Goal: Task Accomplishment & Management: Manage account settings

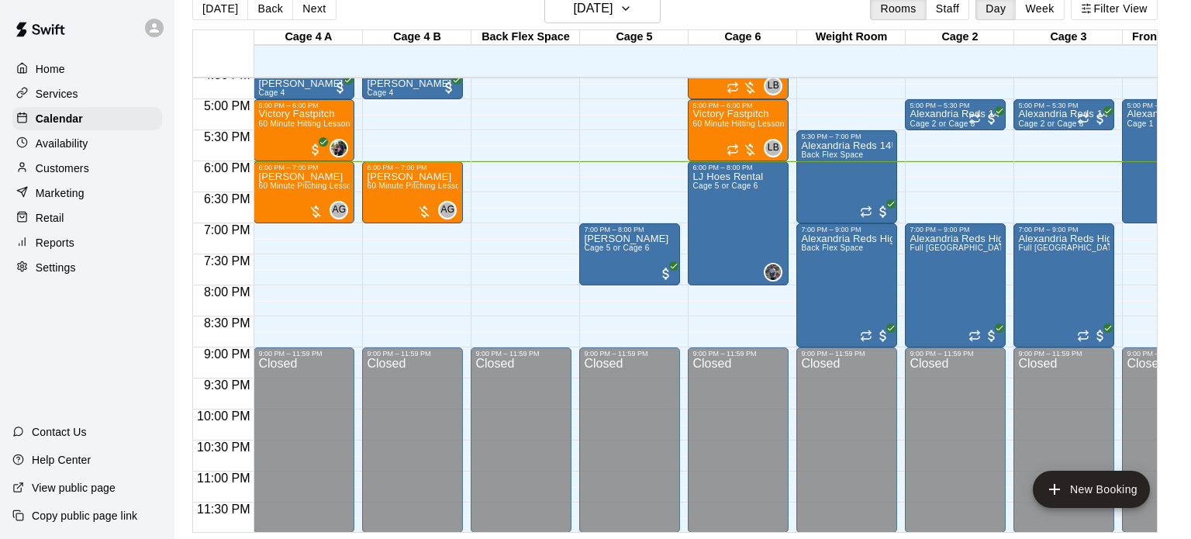
scroll to position [0, 289]
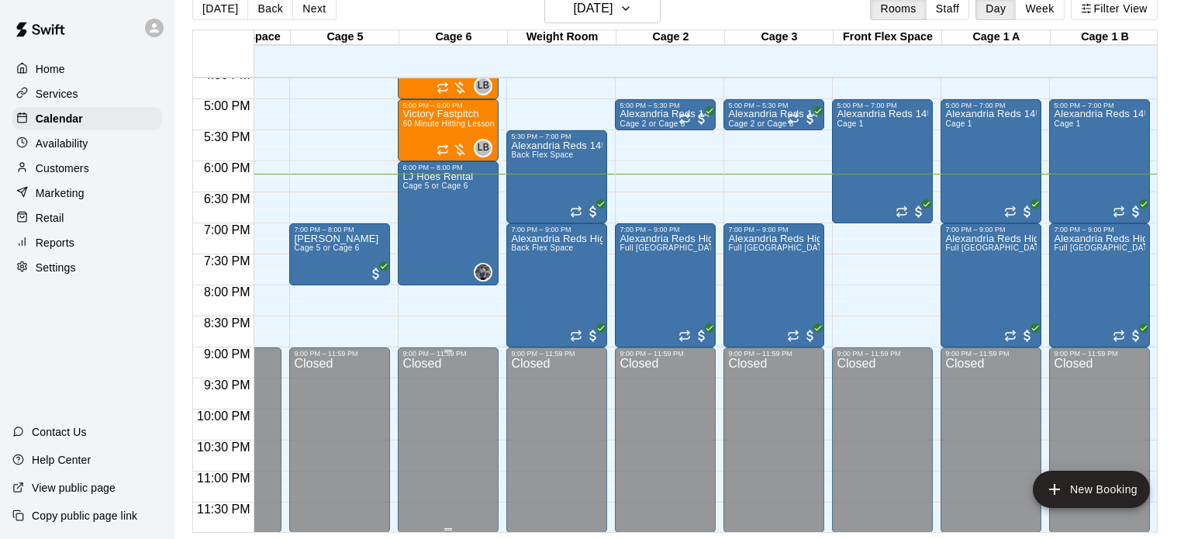
click at [457, 350] on div "9:00 PM – 11:59 PM" at bounding box center [447, 354] width 91 height 8
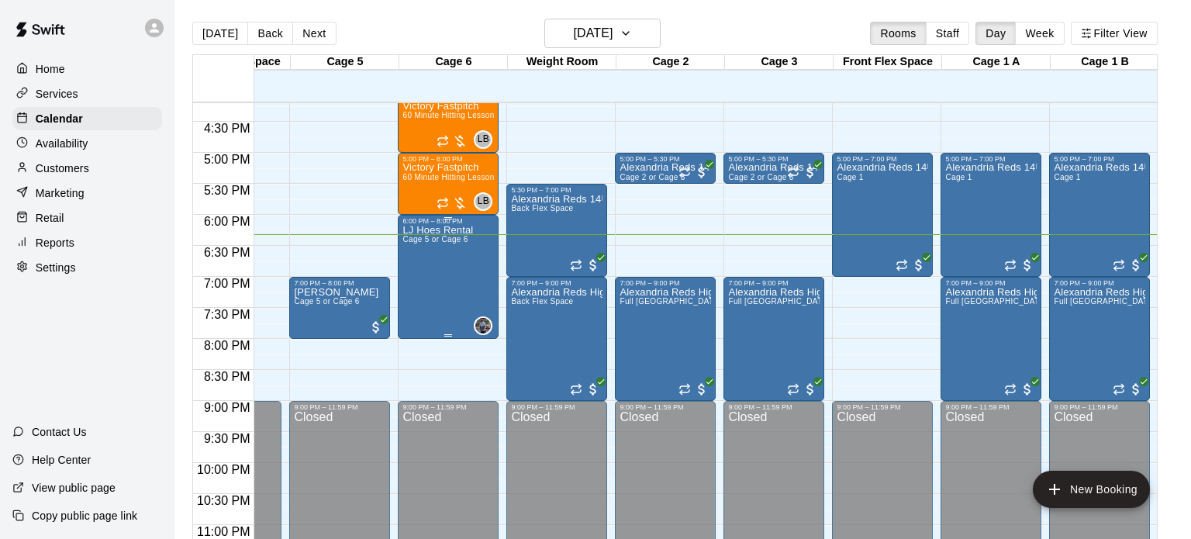
scroll to position [1033, 290]
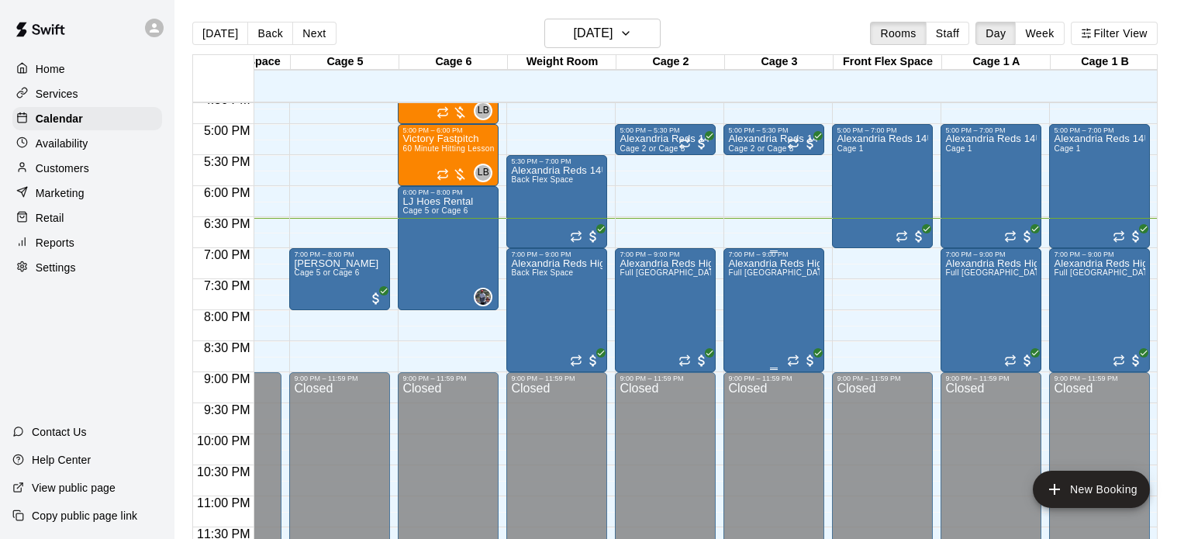
click at [726, 350] on div "7:00 PM – 9:00 PM Alexandria Reds High School Teams Full Front Arena" at bounding box center [773, 310] width 101 height 124
click at [860, 295] on div at bounding box center [595, 269] width 1191 height 539
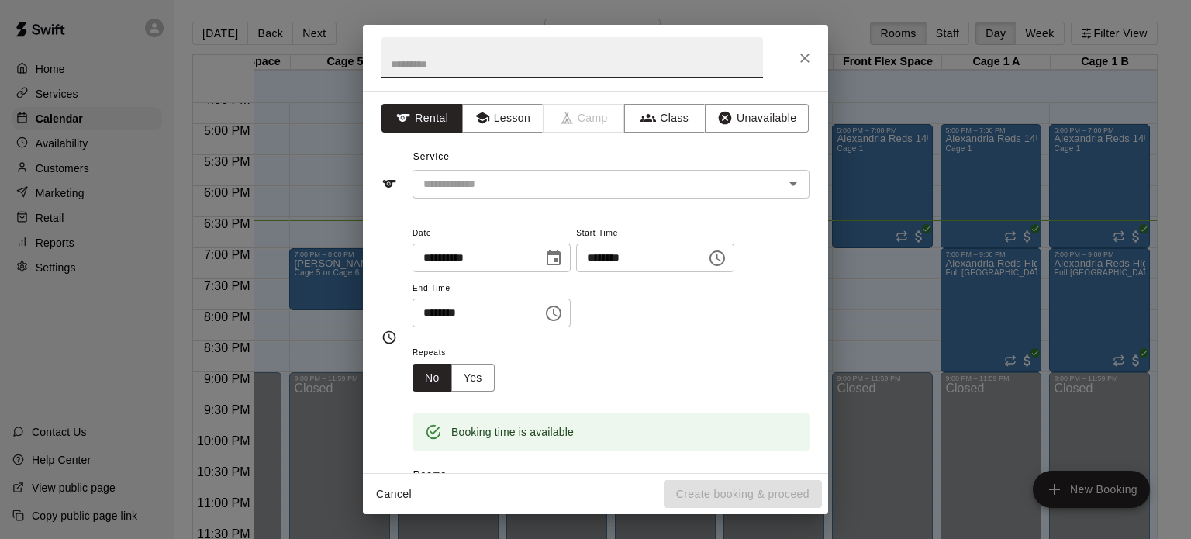
click at [860, 295] on div "**********" at bounding box center [595, 269] width 1191 height 539
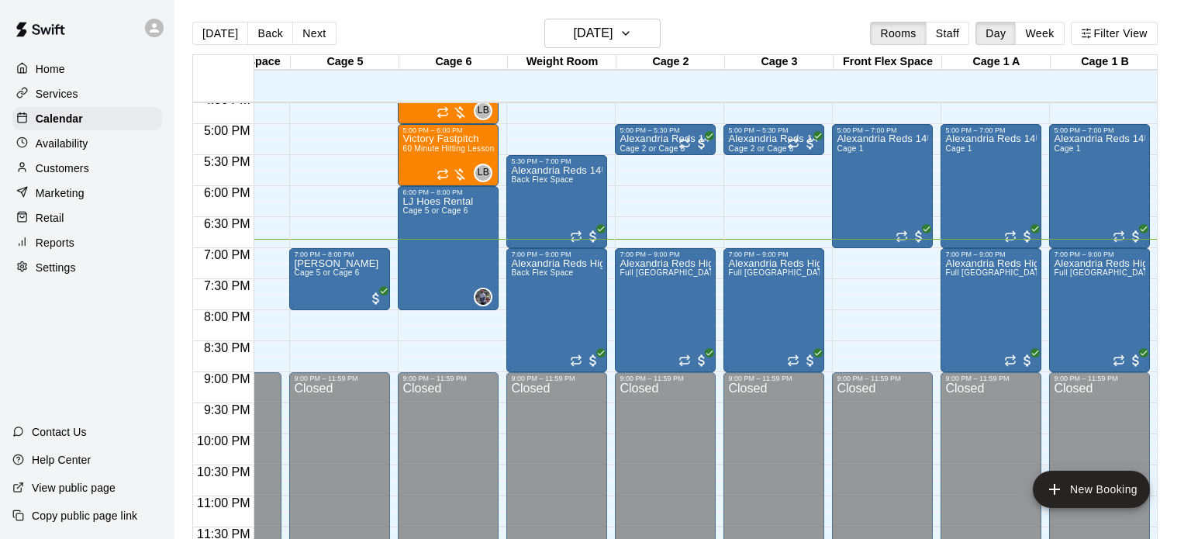
scroll to position [0, 0]
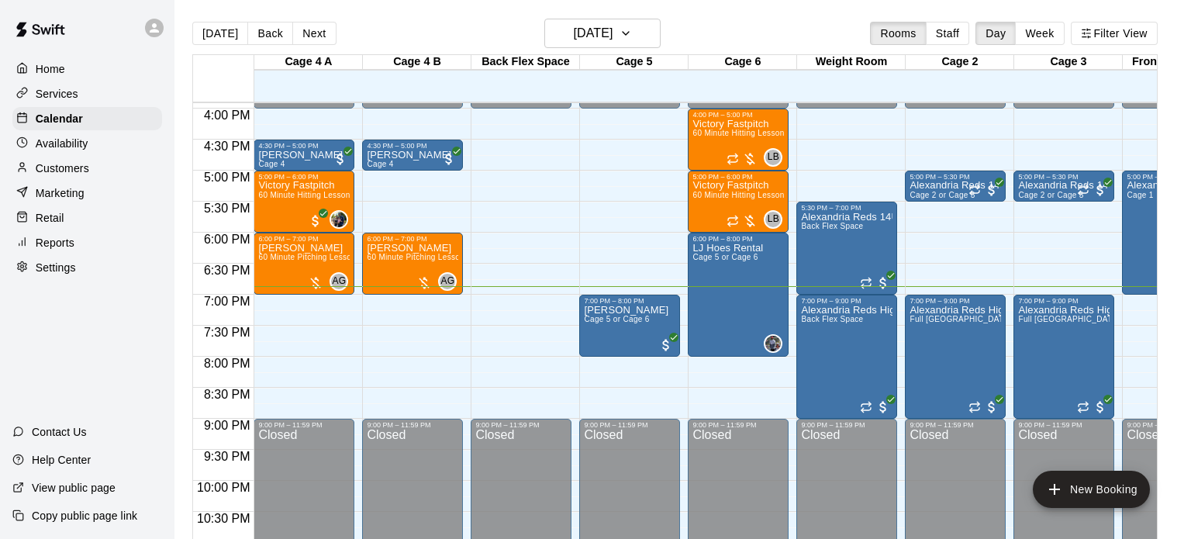
scroll to position [0, 289]
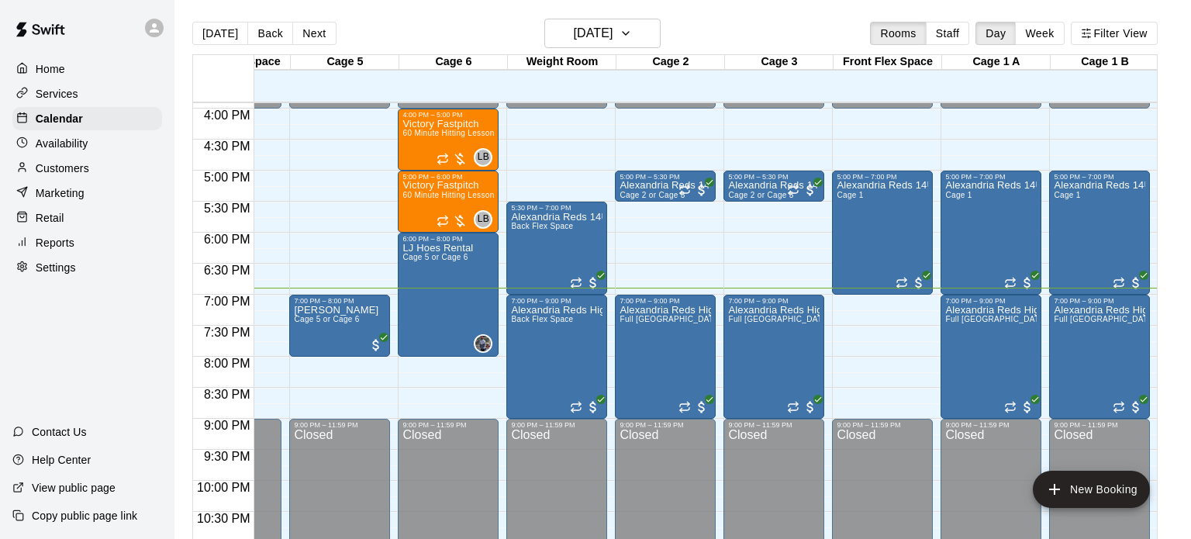
click at [391, 426] on div at bounding box center [344, 427] width 108 height 16
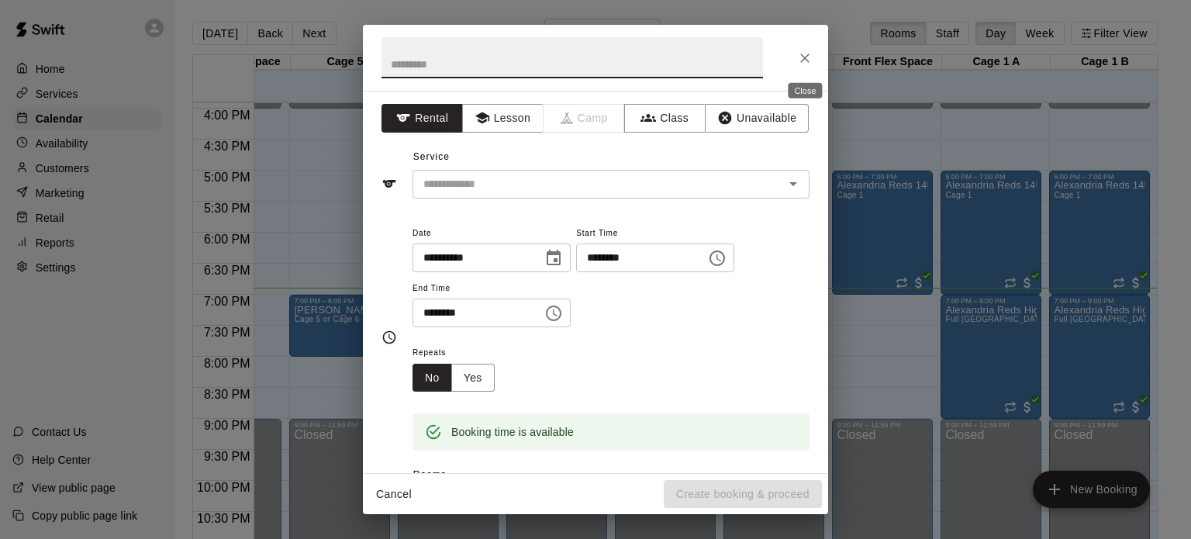
click at [804, 64] on icon "Close" at bounding box center [805, 58] width 16 height 16
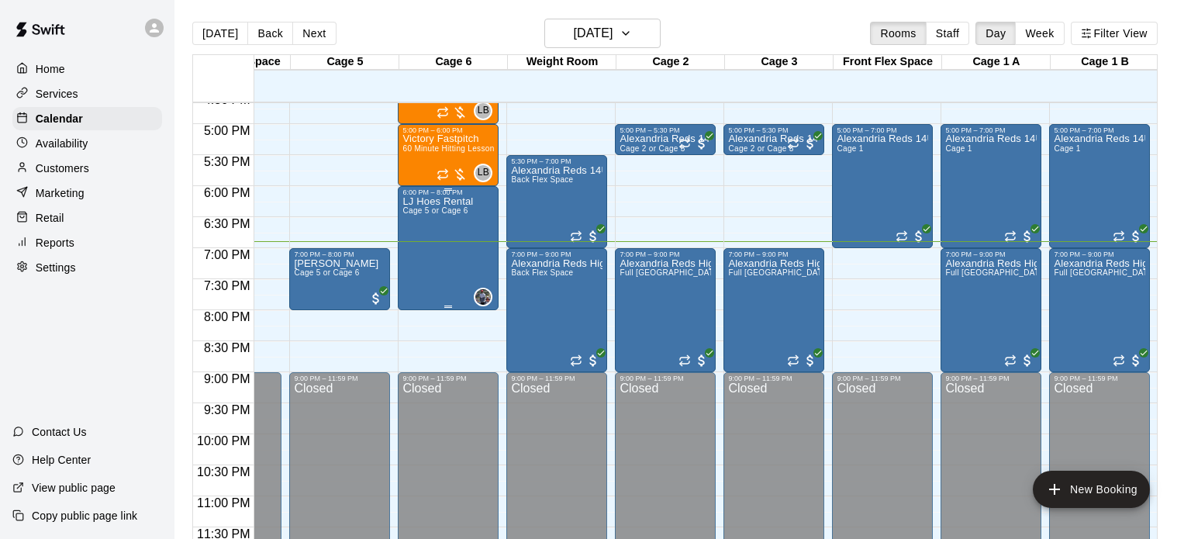
click at [478, 254] on div "LJ Hoes Rental Cage 5 or Cage 6 0" at bounding box center [447, 465] width 91 height 539
click at [416, 244] on img "edit" at bounding box center [418, 248] width 18 height 18
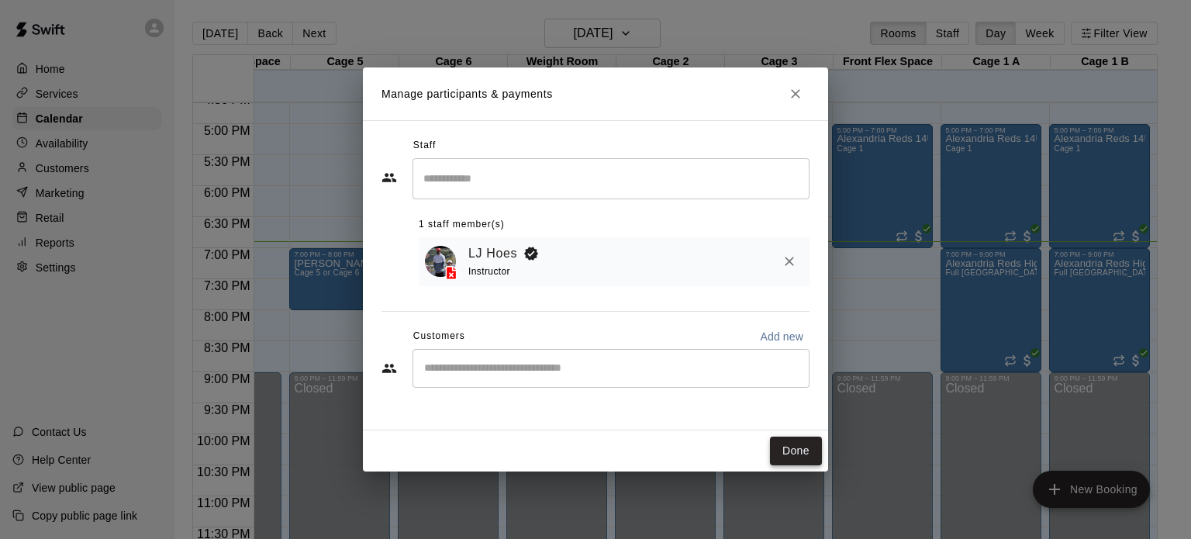
click at [777, 447] on button "Done" at bounding box center [796, 450] width 52 height 29
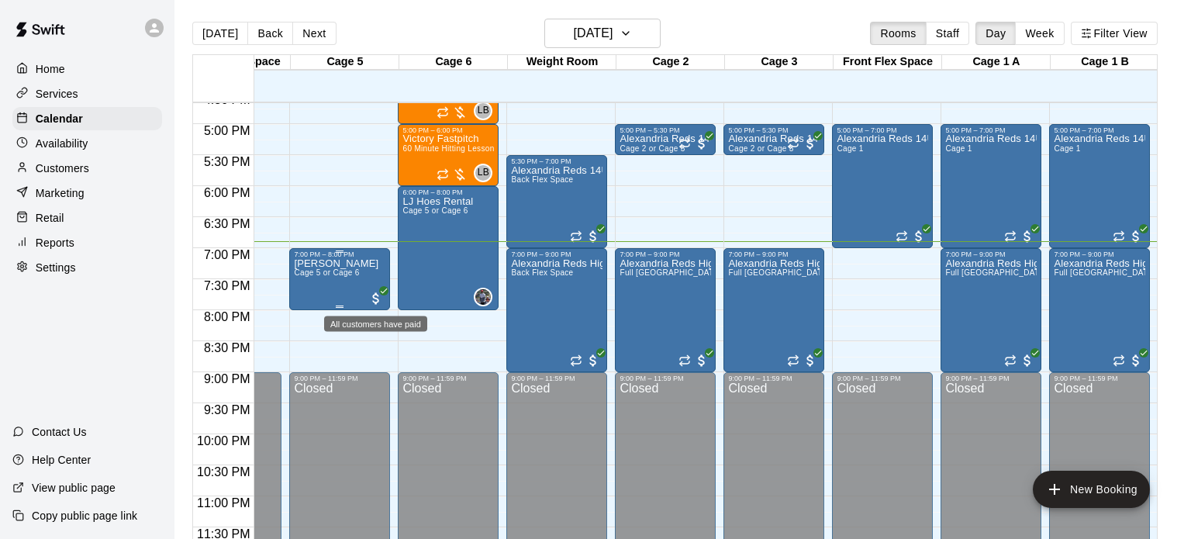
click at [373, 294] on span "All customers have paid" at bounding box center [376, 299] width 16 height 16
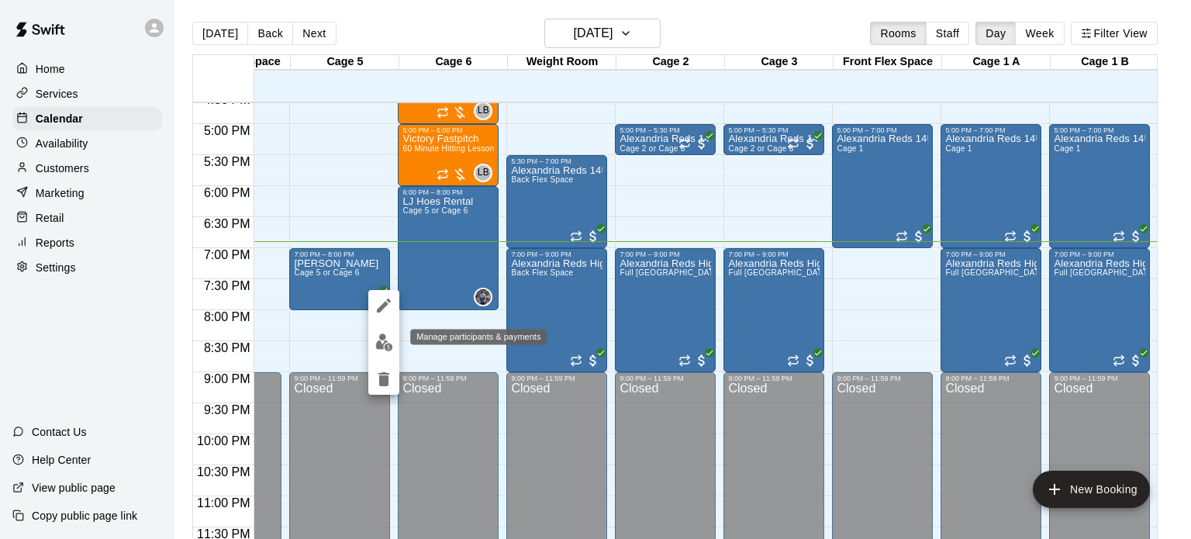
click at [381, 335] on img "edit" at bounding box center [384, 342] width 18 height 18
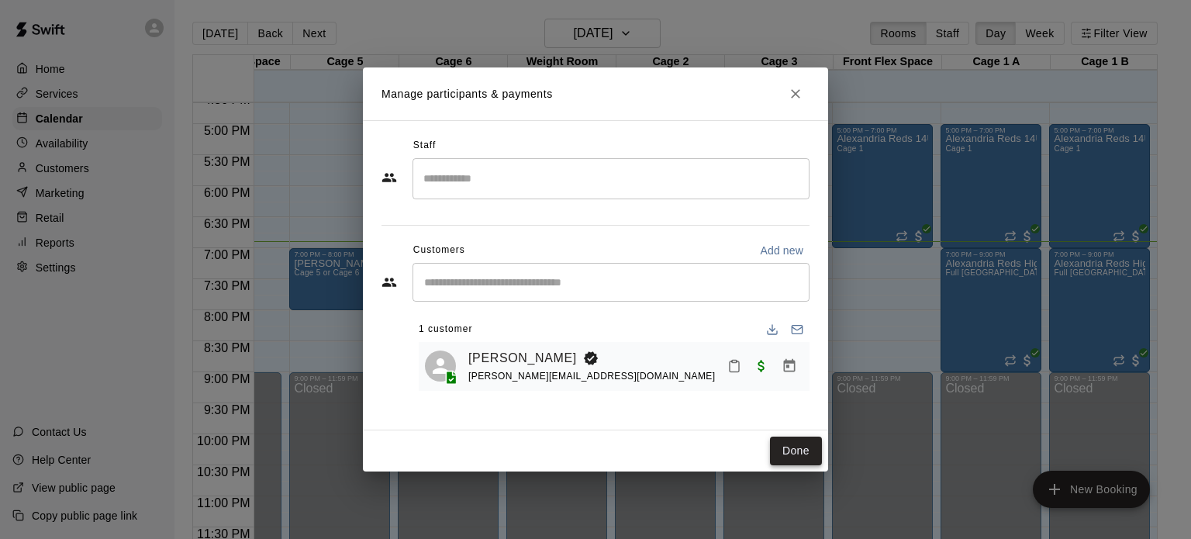
click at [781, 443] on button "Done" at bounding box center [796, 450] width 52 height 29
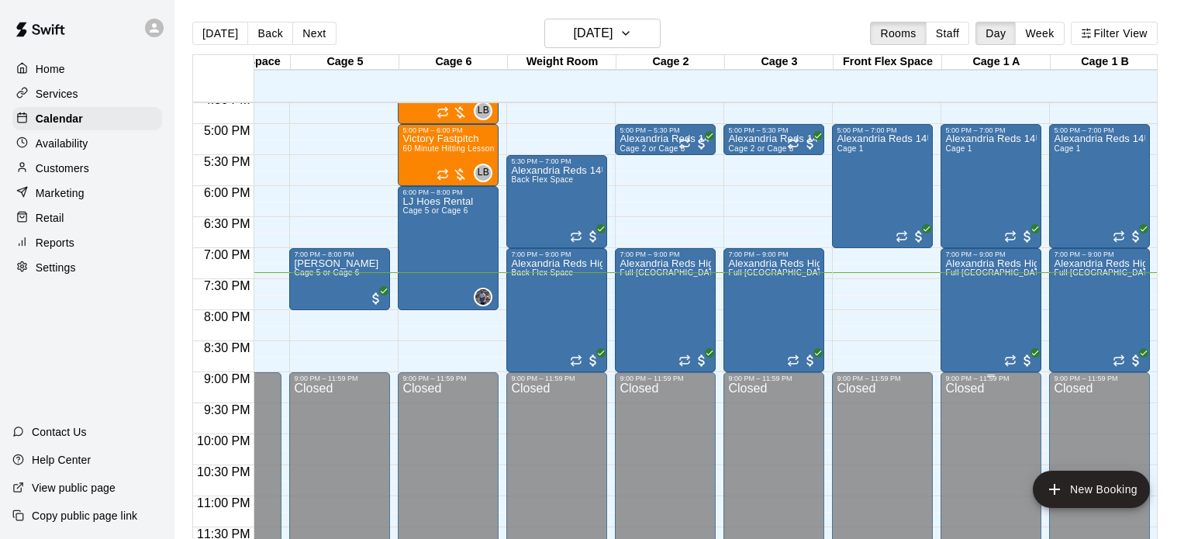
scroll to position [25, 0]
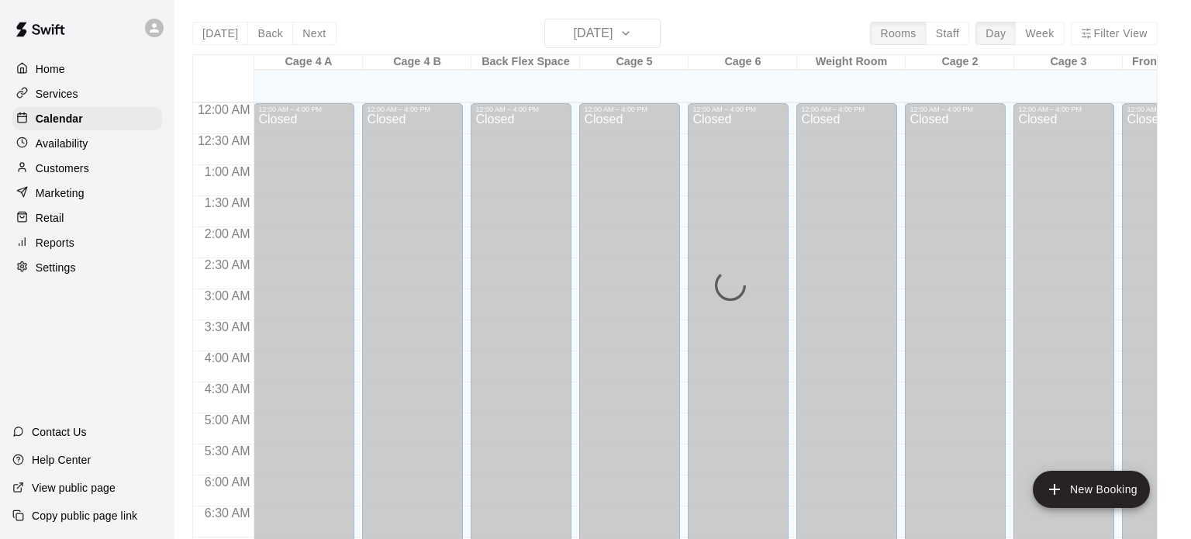
scroll to position [987, 0]
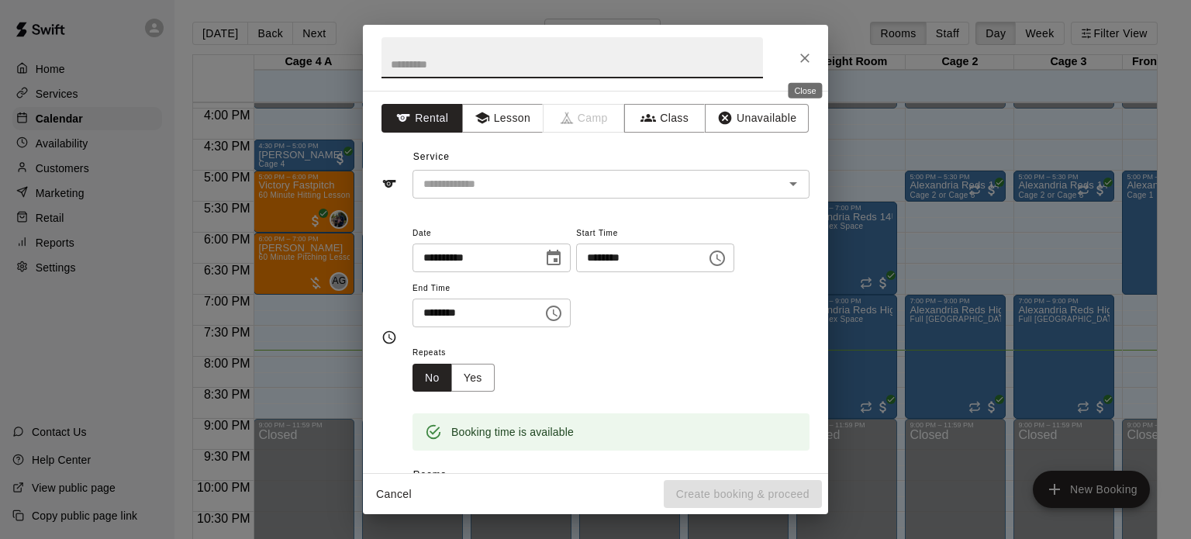
click at [802, 63] on icon "Close" at bounding box center [805, 58] width 16 height 16
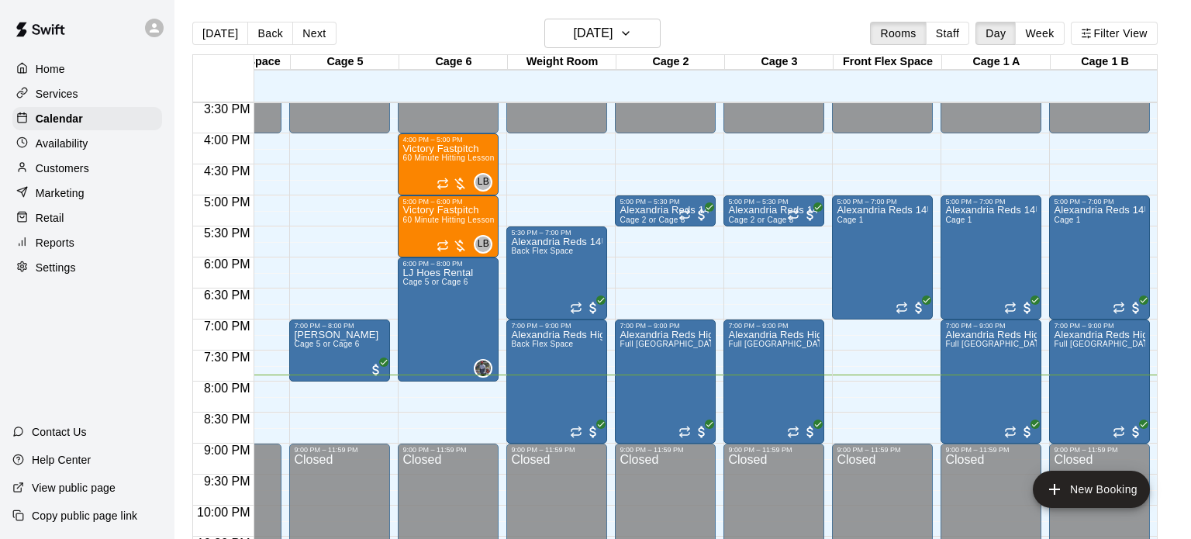
scroll to position [961, 290]
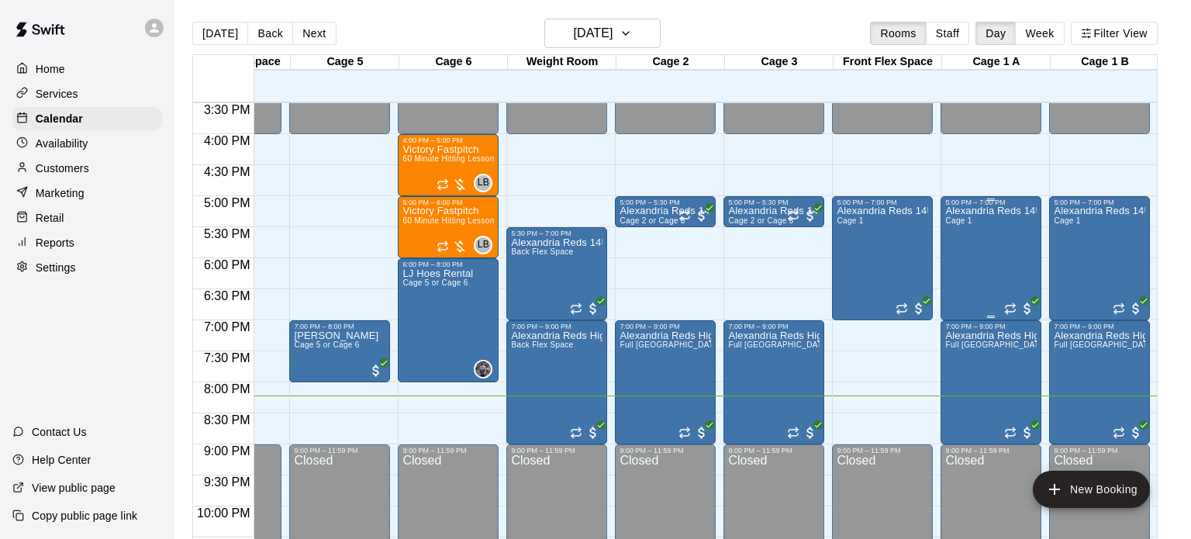
click at [959, 245] on div "Alexandria Reds 14U Teams Cage 1" at bounding box center [990, 475] width 91 height 539
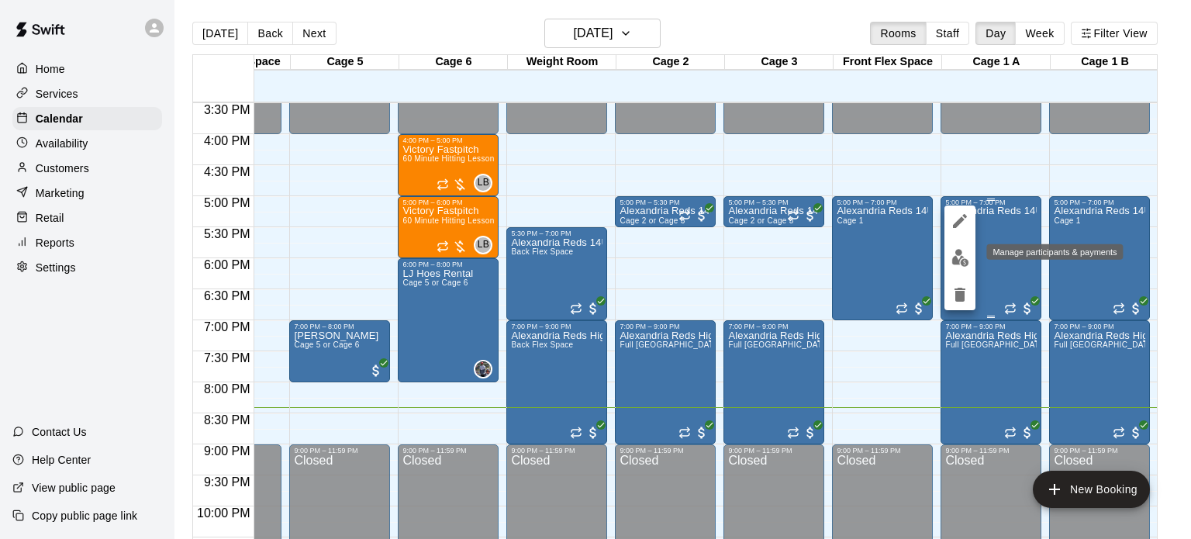
click at [959, 245] on button "edit" at bounding box center [959, 258] width 31 height 30
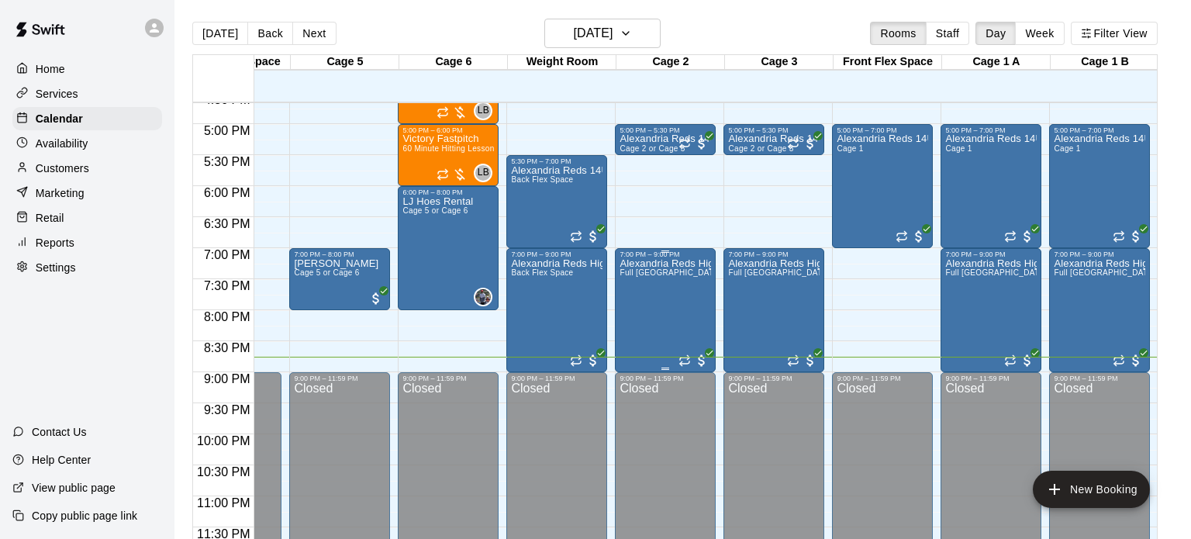
scroll to position [25, 0]
